Goal: Task Accomplishment & Management: Use online tool/utility

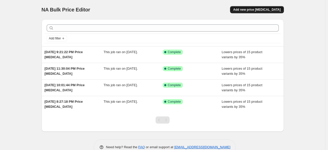
click at [259, 9] on span "Add new price [MEDICAL_DATA]" at bounding box center [256, 10] width 47 height 4
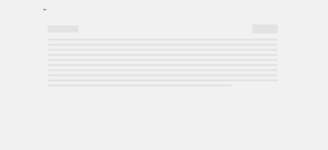
select select "percentage"
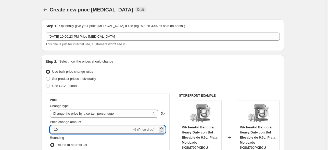
click at [81, 129] on input "-10" at bounding box center [91, 130] width 82 height 8
type input "-1"
type input "-35"
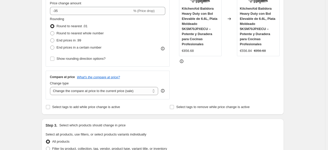
scroll to position [130, 0]
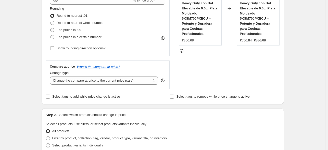
click at [77, 27] on label "End prices in .99" at bounding box center [65, 30] width 31 height 7
click at [50, 28] on input "End prices in .99" at bounding box center [50, 28] width 0 height 0
radio input "true"
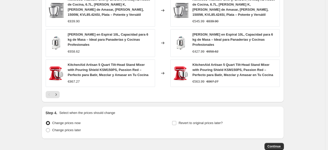
scroll to position [392, 0]
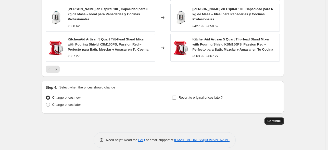
click at [273, 119] on span "Continue" at bounding box center [274, 121] width 13 height 4
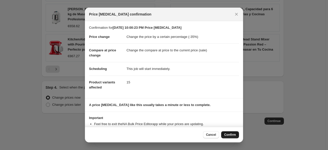
click at [229, 133] on button "Confirm" at bounding box center [230, 135] width 18 height 7
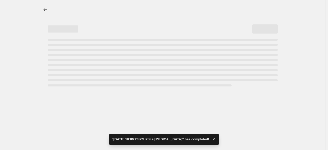
select select "percentage"
